Goal: Task Accomplishment & Management: Complete application form

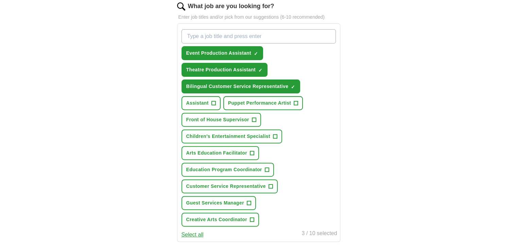
scroll to position [227, 0]
click at [293, 100] on button "Puppet Performance Artist +" at bounding box center [263, 103] width 80 height 14
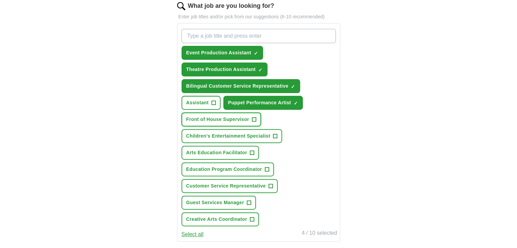
click at [253, 118] on span "+" at bounding box center [254, 119] width 4 height 5
click at [268, 135] on span "Children's Entertainment Specialist" at bounding box center [228, 136] width 84 height 7
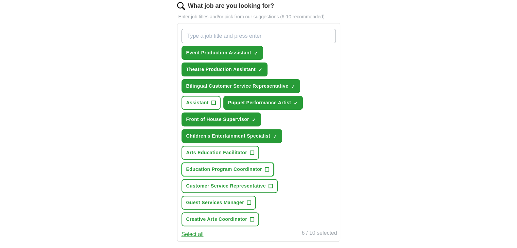
click at [267, 167] on span "+" at bounding box center [267, 169] width 4 height 5
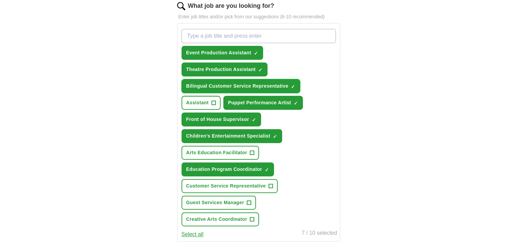
click at [0, 0] on span "×" at bounding box center [0, 0] width 0 height 0
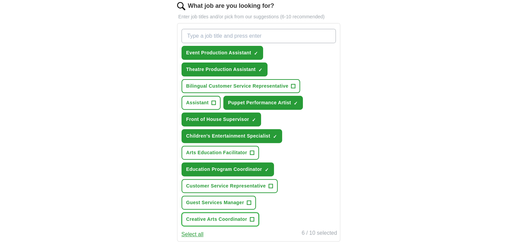
click at [254, 217] on span "+" at bounding box center [252, 219] width 4 height 5
click at [270, 184] on span "+" at bounding box center [271, 186] width 4 height 5
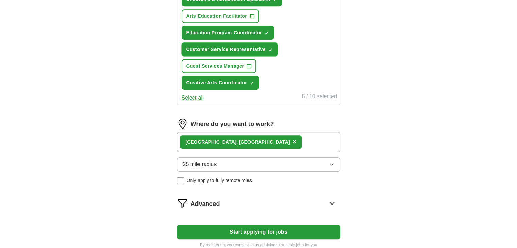
scroll to position [366, 0]
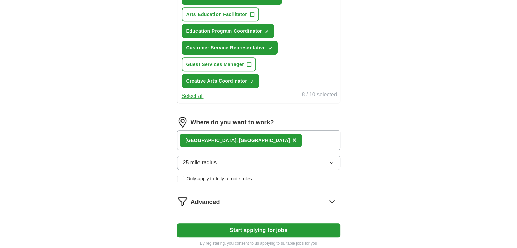
click at [278, 131] on div "[GEOGRAPHIC_DATA], [GEOGRAPHIC_DATA] ×" at bounding box center [258, 141] width 163 height 20
click at [264, 131] on div "[GEOGRAPHIC_DATA], [GEOGRAPHIC_DATA] ×" at bounding box center [258, 141] width 163 height 20
click at [258, 131] on div "[GEOGRAPHIC_DATA], [GEOGRAPHIC_DATA] ×" at bounding box center [258, 141] width 163 height 20
click at [260, 223] on button "Start applying for jobs" at bounding box center [258, 230] width 163 height 14
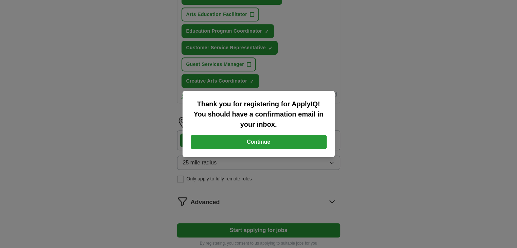
click at [258, 143] on button "Continue" at bounding box center [259, 142] width 136 height 14
